Goal: Find specific page/section: Find specific page/section

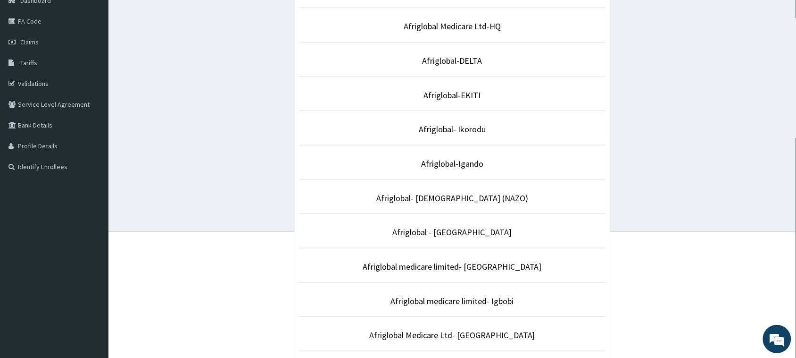
scroll to position [177, 0]
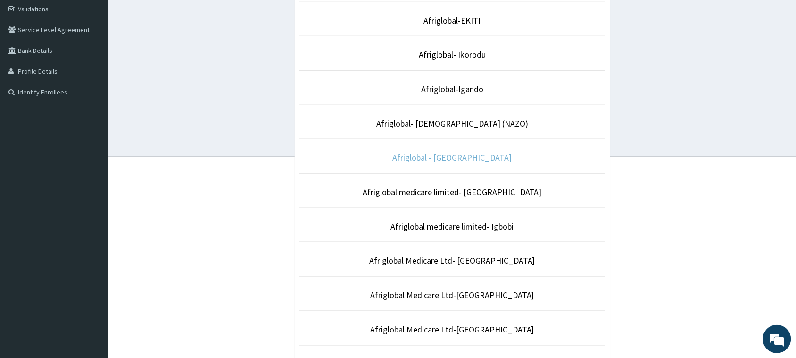
click at [481, 157] on link "Afriglobal - [GEOGRAPHIC_DATA]" at bounding box center [452, 157] width 119 height 11
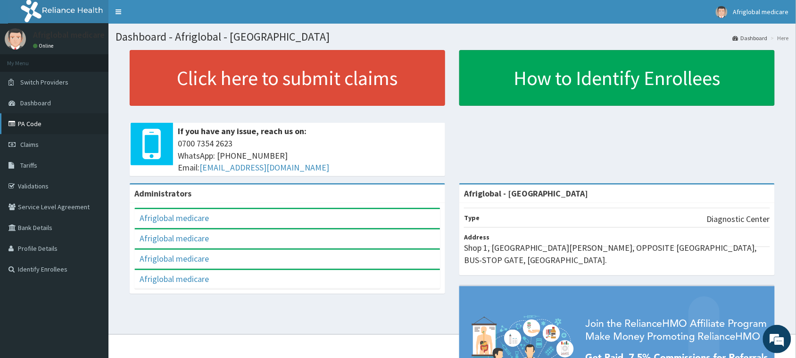
click at [29, 122] on link "PA Code" at bounding box center [54, 123] width 109 height 21
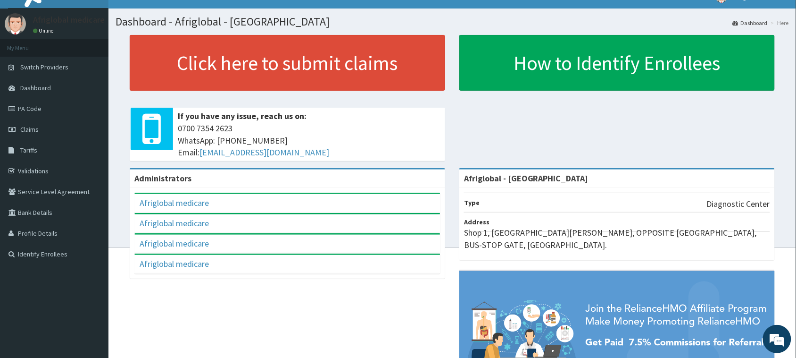
scroll to position [1, 0]
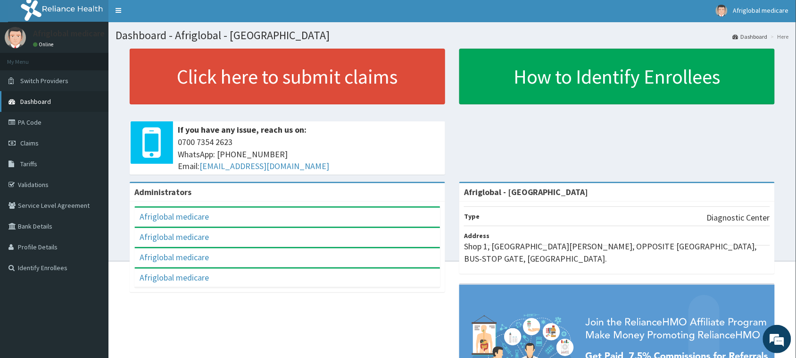
click at [60, 101] on link "Dashboard" at bounding box center [54, 101] width 109 height 21
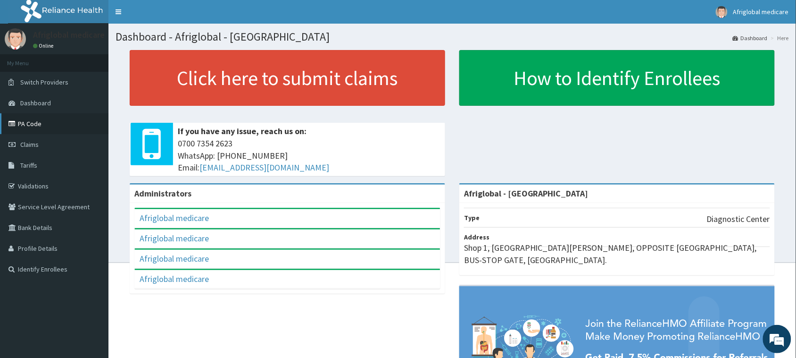
click at [52, 121] on link "PA Code" at bounding box center [54, 123] width 109 height 21
